Goal: Task Accomplishment & Management: Complete application form

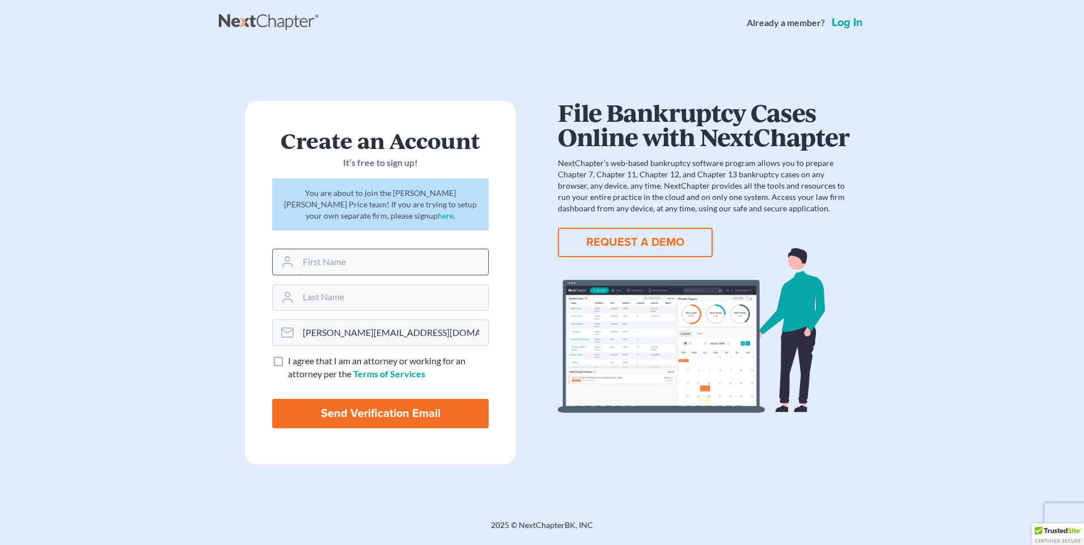
click at [305, 258] on input "text" at bounding box center [393, 261] width 190 height 25
type input "Maleah"
type input "Durham"
click at [288, 359] on label "I agree that I am an attorney or working for an attorney per the Terms of Servi…" at bounding box center [388, 368] width 201 height 26
click at [293, 359] on input "I agree that I am an attorney or working for an attorney per the Terms of Servi…" at bounding box center [296, 358] width 7 height 7
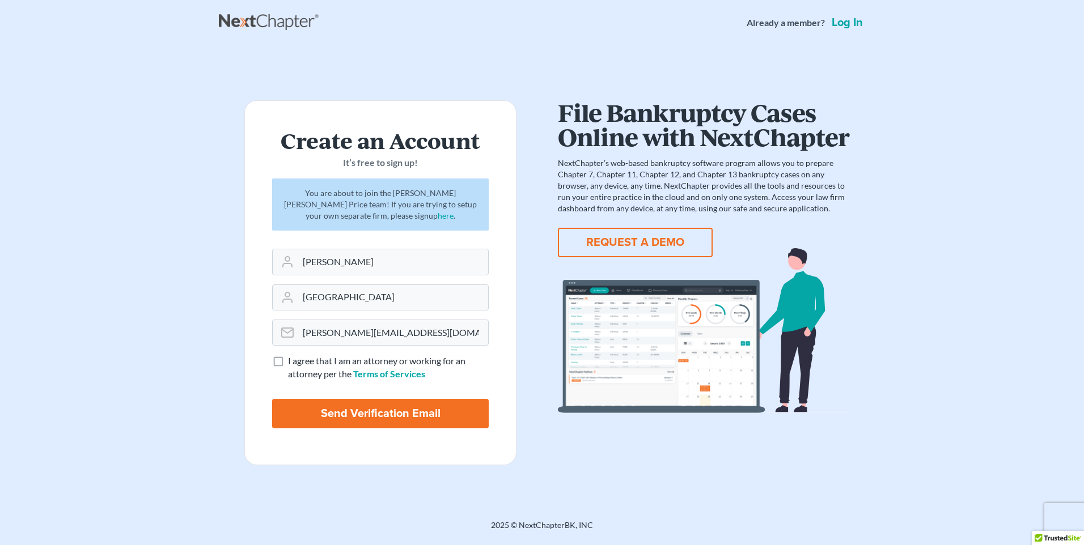
checkbox input "true"
click at [365, 416] on input "Send Verification Email" at bounding box center [380, 413] width 217 height 29
type input "Thinking..."
click at [834, 22] on link "Log in" at bounding box center [848, 22] width 36 height 11
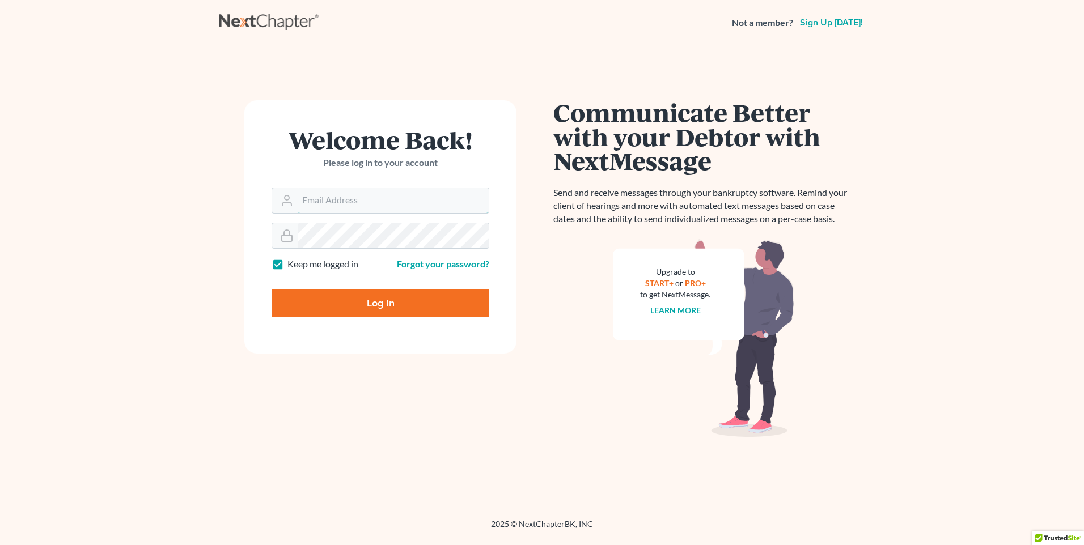
type input "[PERSON_NAME][EMAIL_ADDRESS][DOMAIN_NAME]"
click at [323, 302] on input "Log In" at bounding box center [381, 303] width 218 height 28
type input "Thinking..."
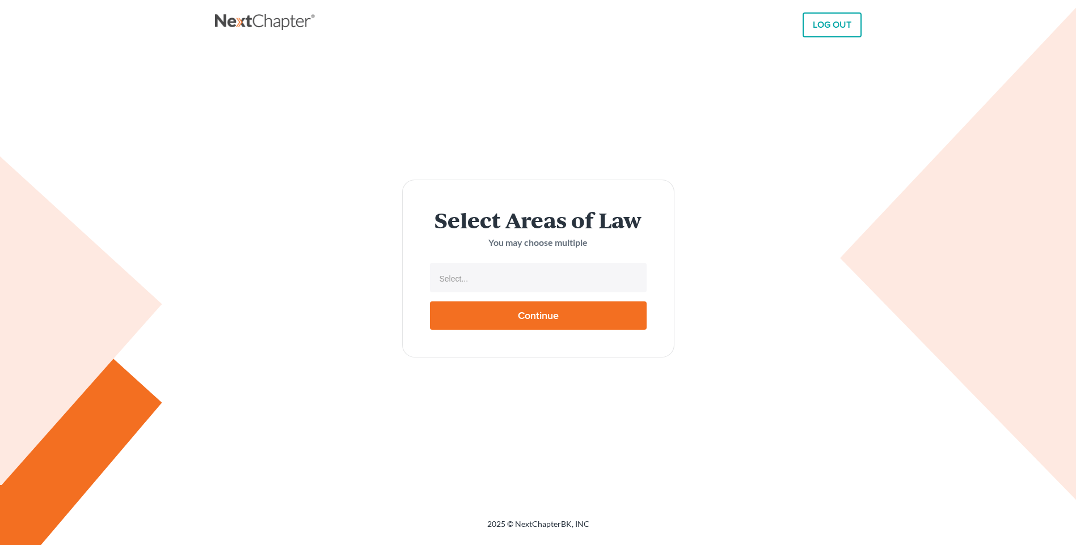
select select
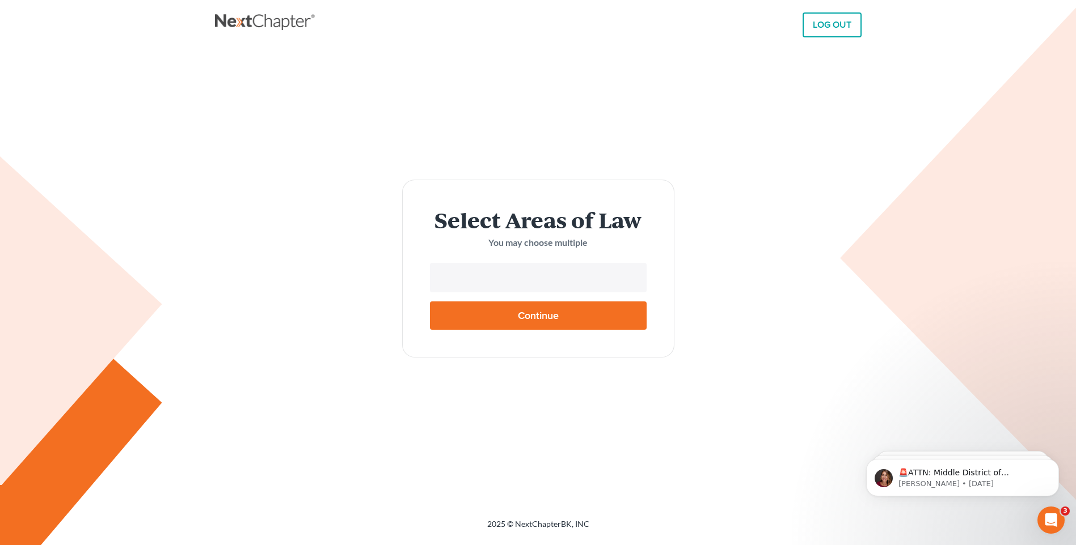
click at [463, 273] on input "text" at bounding box center [537, 278] width 201 height 17
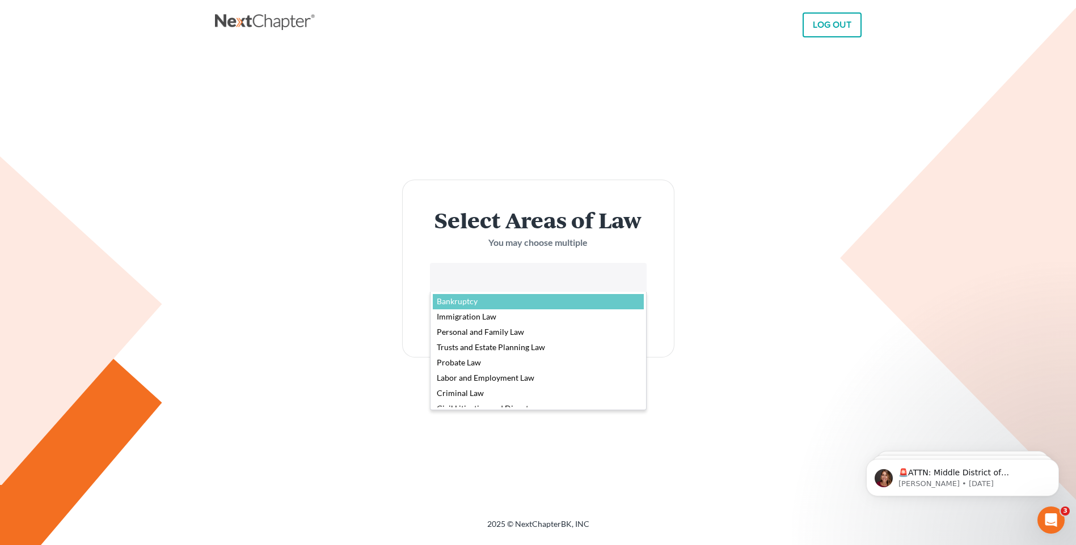
select select "4556"
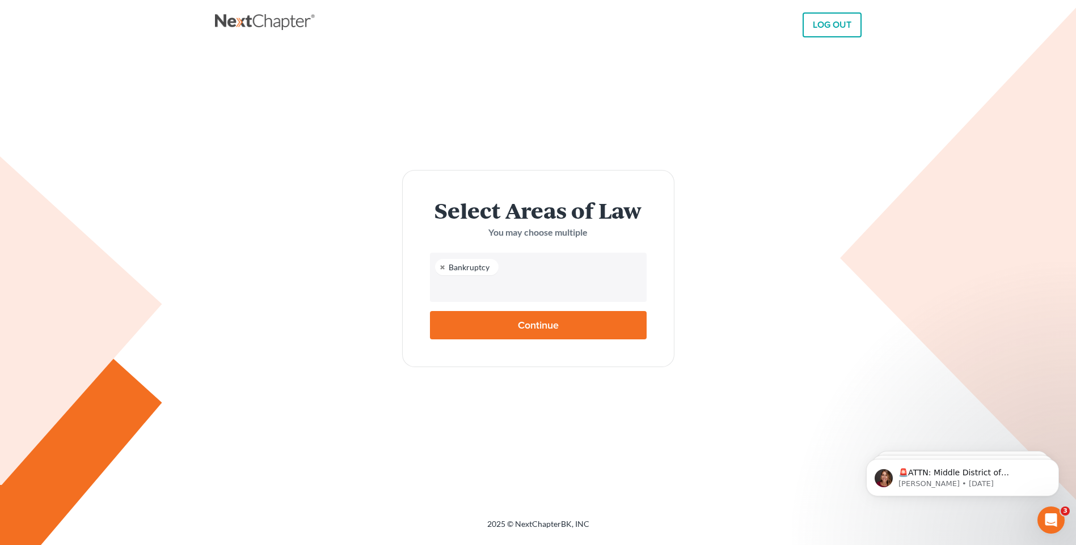
click at [494, 319] on input "Continue" at bounding box center [538, 325] width 217 height 28
type input "Thinking..."
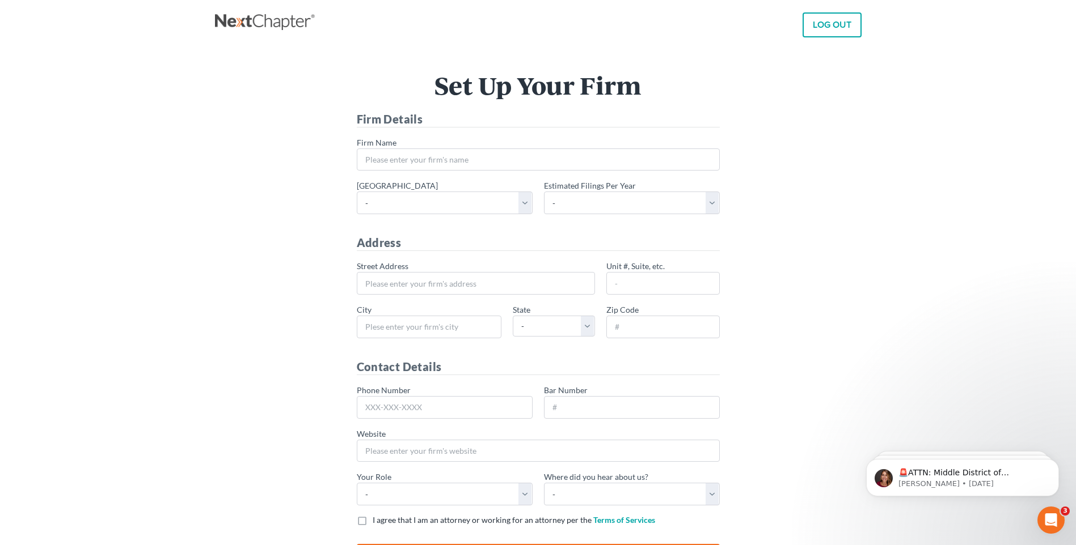
click at [823, 20] on link "LOG OUT" at bounding box center [831, 24] width 59 height 25
